Goal: Transaction & Acquisition: Purchase product/service

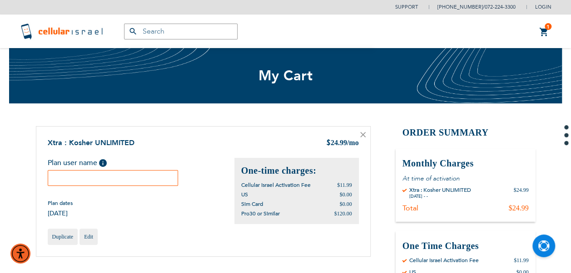
click at [150, 172] on input "text" at bounding box center [113, 178] width 131 height 16
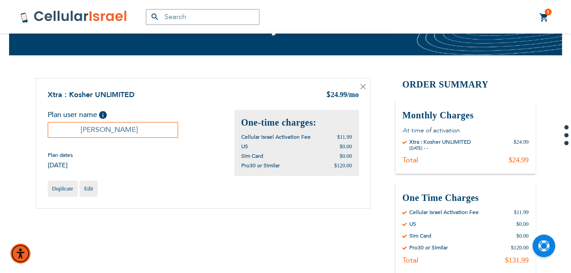
scroll to position [182, 0]
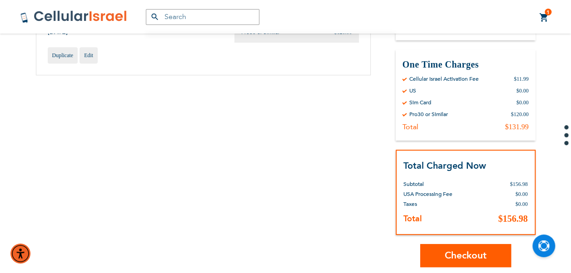
type input "[PERSON_NAME]"
click at [468, 256] on span "Checkout" at bounding box center [465, 255] width 42 height 13
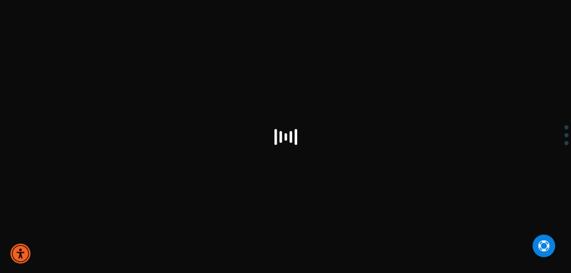
select select "US"
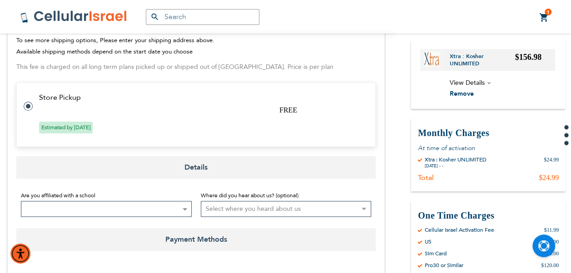
click at [74, 207] on span at bounding box center [106, 209] width 171 height 16
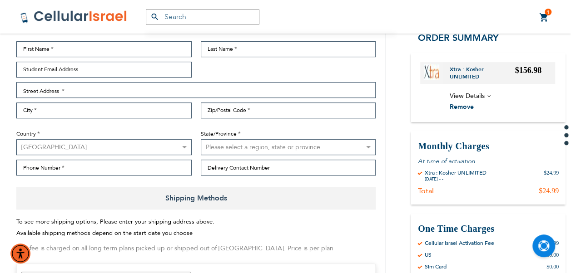
scroll to position [91, 0]
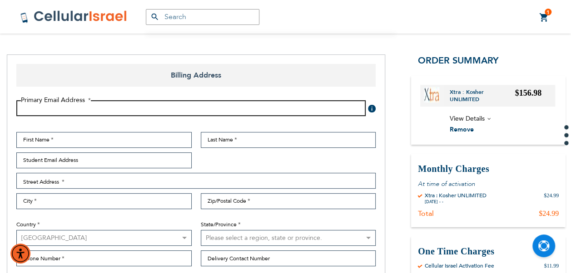
click at [112, 107] on input "Email Address" at bounding box center [190, 108] width 349 height 16
type input "jarubin1@yahoo.com"
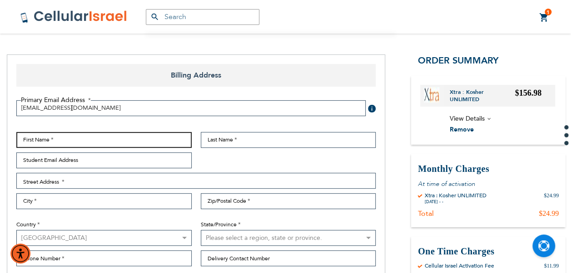
click at [90, 144] on input "First Name" at bounding box center [103, 140] width 175 height 16
type input "Moshe"
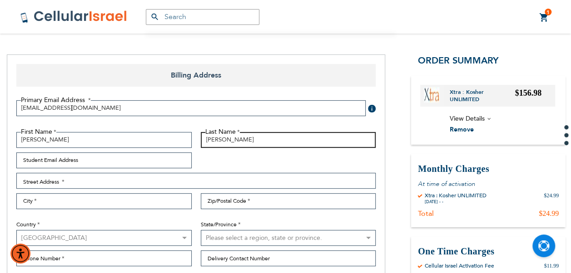
type input "[PERSON_NAME]"
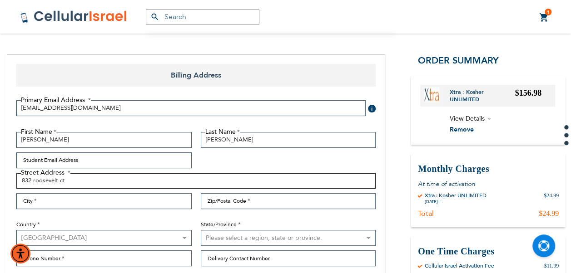
type input "832 roosevelt ct"
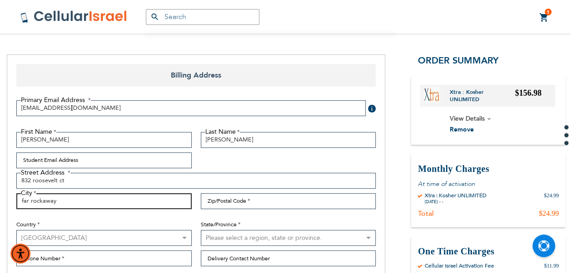
type input "far rockaway"
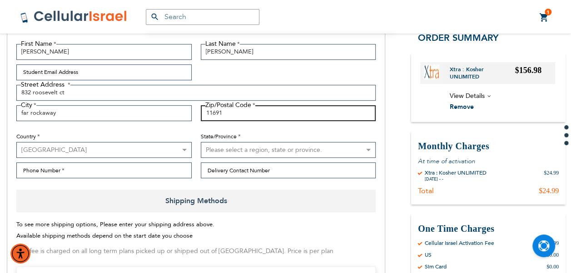
scroll to position [182, 0]
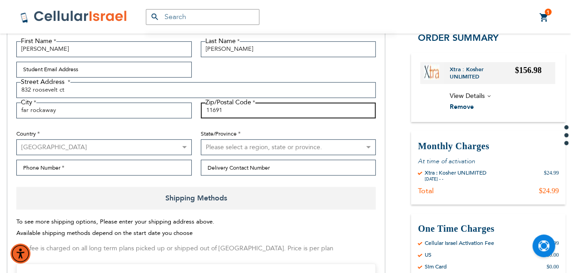
type input "11691"
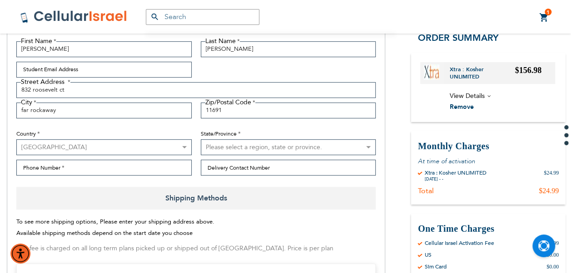
click at [236, 147] on select "Please select a region, state or province. Alabama Alaska American Samoa Arizon…" at bounding box center [288, 147] width 175 height 16
select select "43"
click at [201, 139] on select "Please select a region, state or province. Alabama Alaska American Samoa Arizon…" at bounding box center [288, 147] width 175 height 16
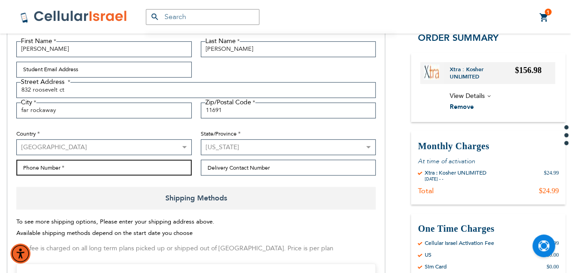
click at [168, 172] on input "Phone Number" at bounding box center [103, 168] width 175 height 16
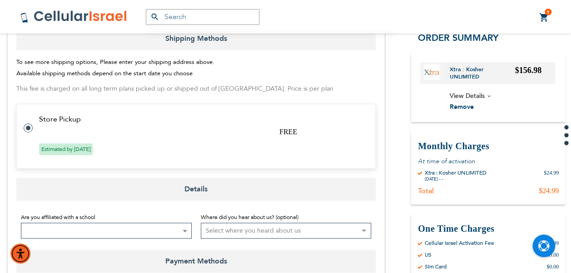
scroll to position [363, 0]
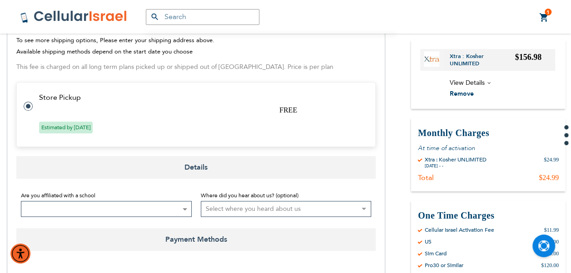
type input "9172254838"
drag, startPoint x: 120, startPoint y: 185, endPoint x: 124, endPoint y: 199, distance: 14.2
click at [124, 199] on fieldset "Are you affiliated with a school Not Affiliated with a School Aderes Hatorah Ad…" at bounding box center [195, 204] width 359 height 36
click at [124, 201] on span at bounding box center [106, 209] width 171 height 16
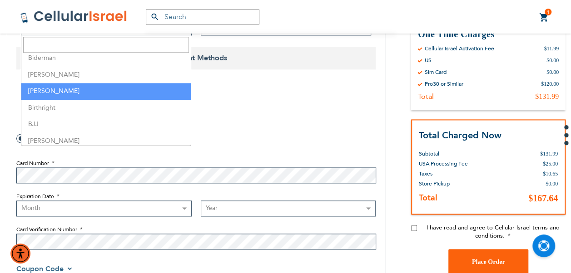
scroll to position [318, 0]
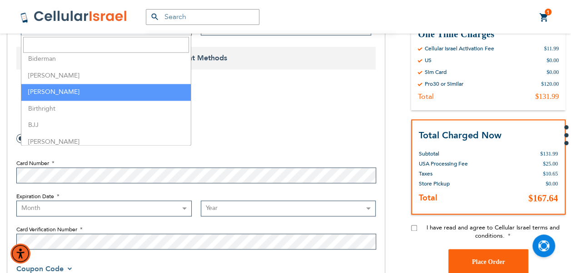
select select "26"
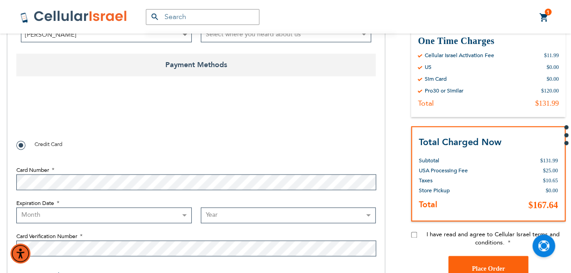
scroll to position [590, 0]
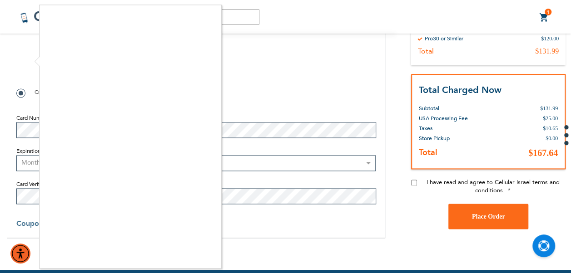
click at [414, 183] on div at bounding box center [285, 136] width 571 height 273
checkbox input "true"
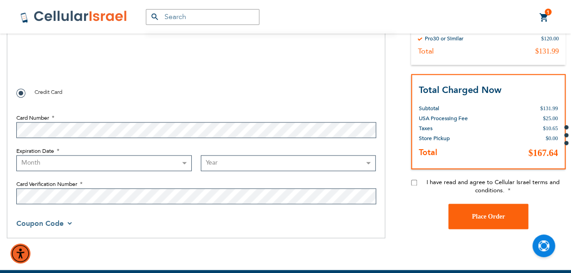
click at [77, 118] on label "Card Number" at bounding box center [195, 118] width 359 height 8
click at [414, 187] on div "I have read and agree to Cellular Israel terms and conditions." at bounding box center [488, 190] width 154 height 25
click at [414, 184] on input "I have read and agree to Cellular Israel terms and conditions." at bounding box center [414, 183] width 6 height 6
checkbox input "true"
click at [180, 141] on fieldset "Card Number Expiration Date Month 01 - January 02 - February 03 - March 04 - Ap…" at bounding box center [195, 157] width 359 height 104
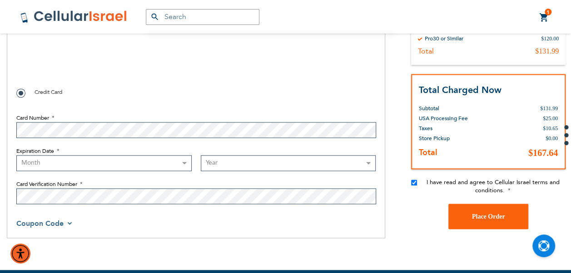
click at [158, 155] on select "Month 01 - January 02 - February 03 - March 04 - April 05 - May 06 - June 07 - …" at bounding box center [103, 163] width 175 height 16
select select "12"
click at [16, 155] on select "Month 01 - January 02 - February 03 - March 04 - April 05 - May 06 - June 07 - …" at bounding box center [103, 163] width 175 height 16
click at [246, 167] on select "Year 2025 2026 2027 2028 2029 2030 2031 2032 2033 2034 2035 2036 2037 2038 2039…" at bounding box center [288, 163] width 175 height 16
select select "2028"
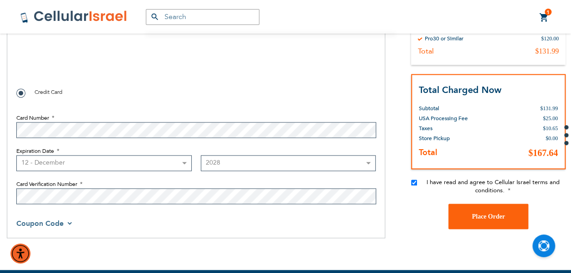
click at [201, 155] on select "Year 2025 2026 2027 2028 2029 2030 2031 2032 2033 2034 2035 2036 2037 2038 2039…" at bounding box center [288, 163] width 175 height 16
click at [209, 184] on label "Card Verification Number" at bounding box center [195, 184] width 359 height 8
click at [496, 211] on button "Place Order" at bounding box center [488, 216] width 80 height 25
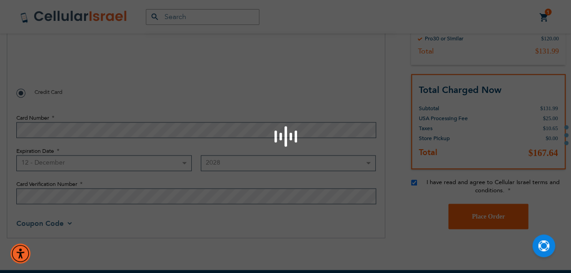
checkbox input "false"
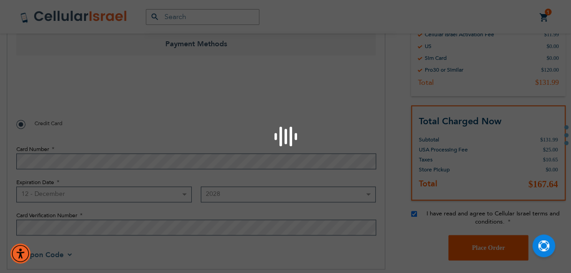
scroll to position [545, 0]
